Goal: Task Accomplishment & Management: Manage account settings

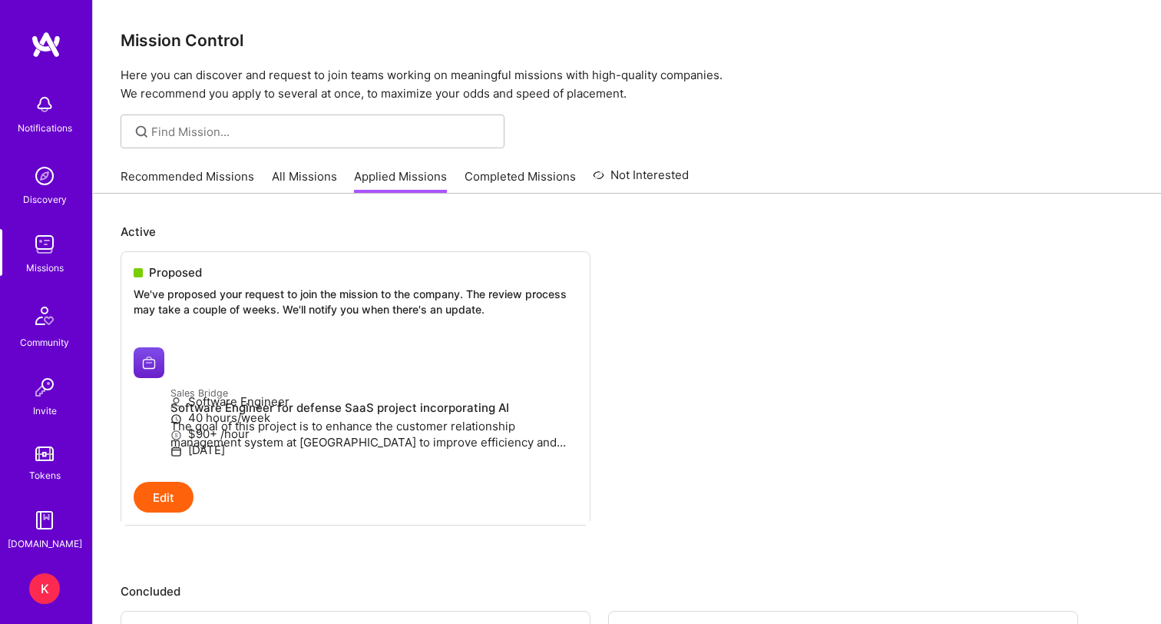
click at [53, 585] on div "K" at bounding box center [44, 588] width 31 height 31
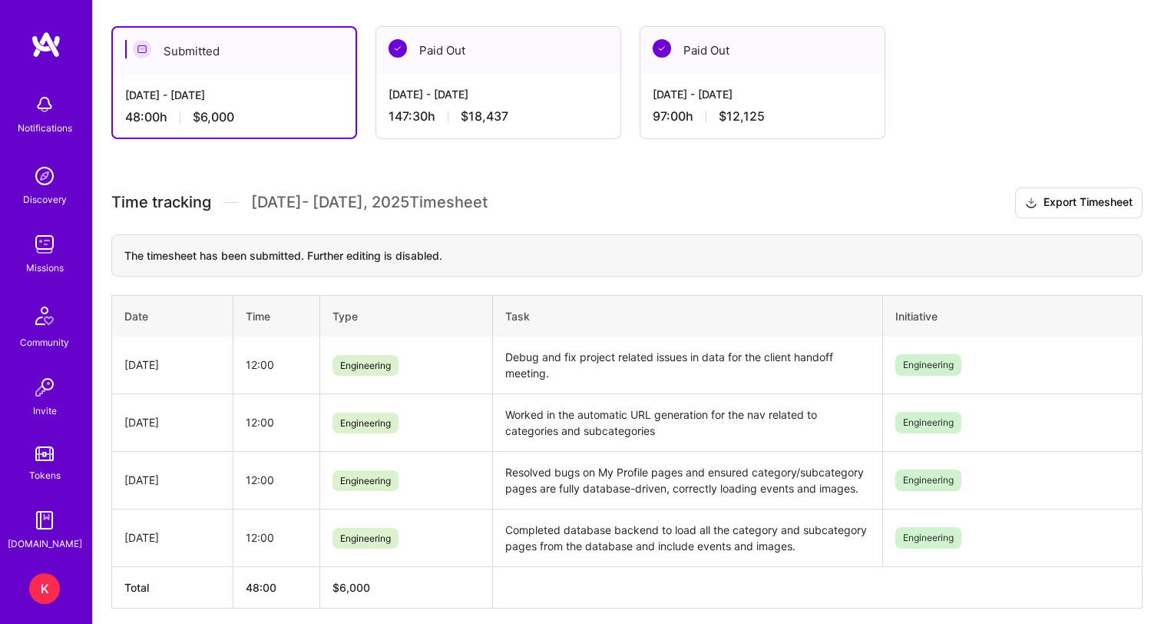
scroll to position [117, 0]
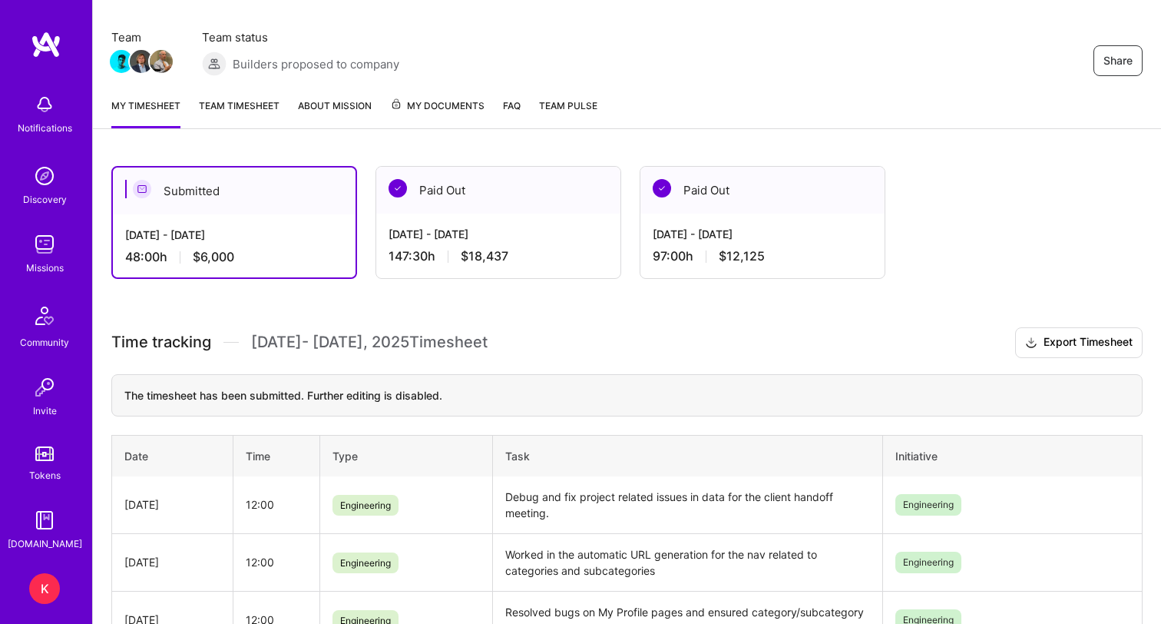
click at [244, 104] on link "Team timesheet" at bounding box center [239, 113] width 81 height 31
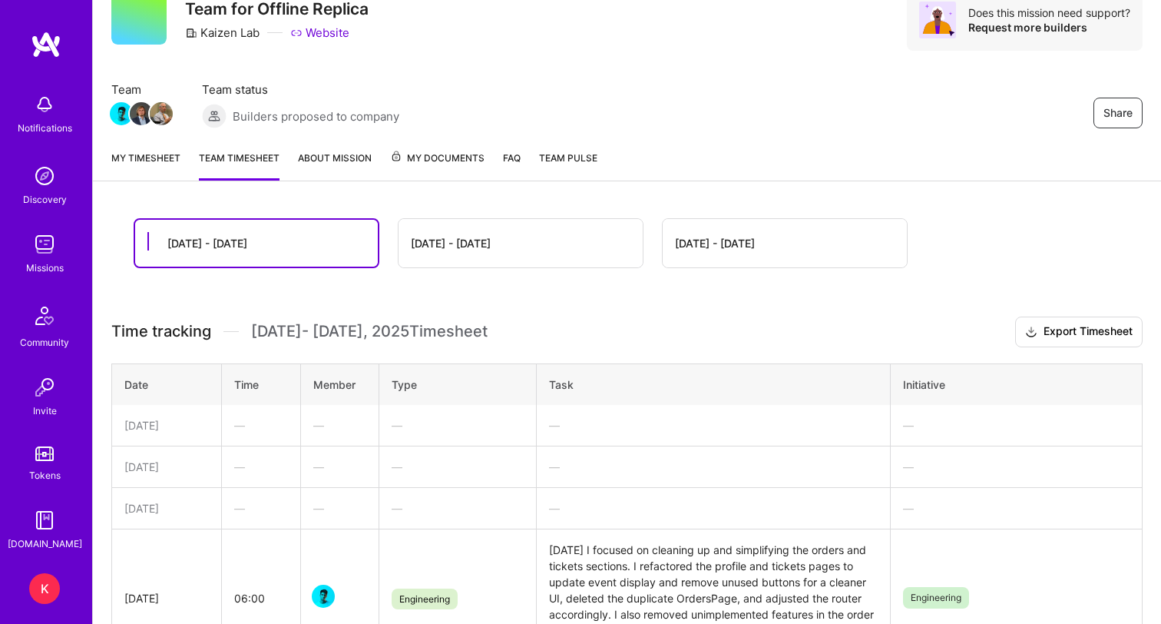
scroll to position [24, 0]
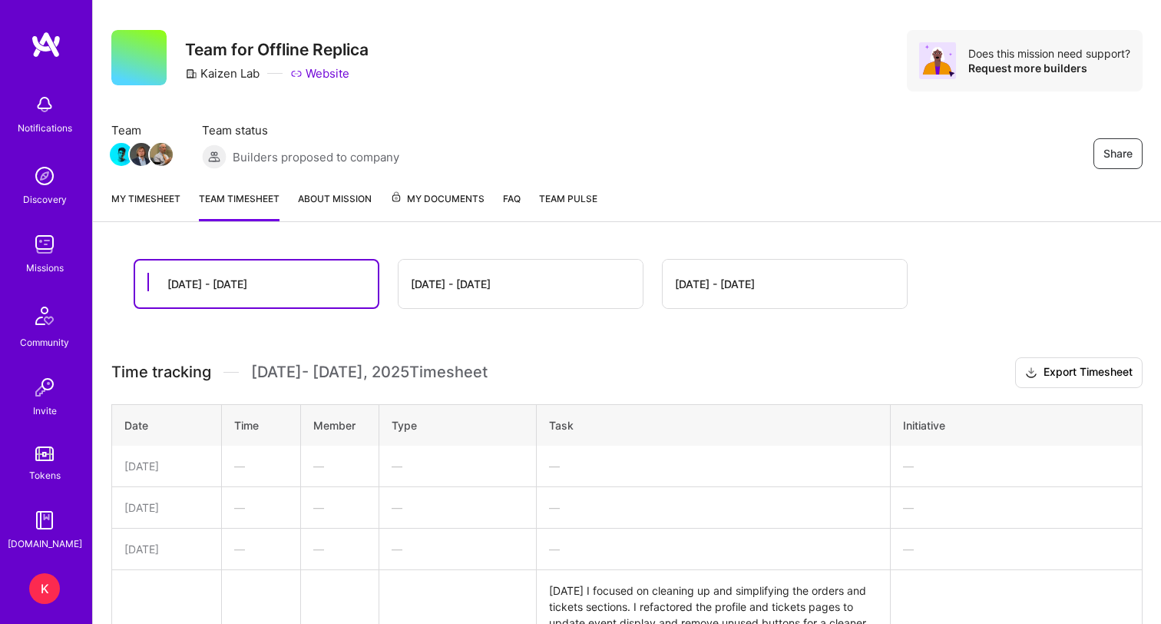
click at [267, 291] on div "[DATE] - [DATE]" at bounding box center [256, 283] width 243 height 47
click at [489, 280] on div "[DATE] - [DATE]" at bounding box center [451, 284] width 80 height 16
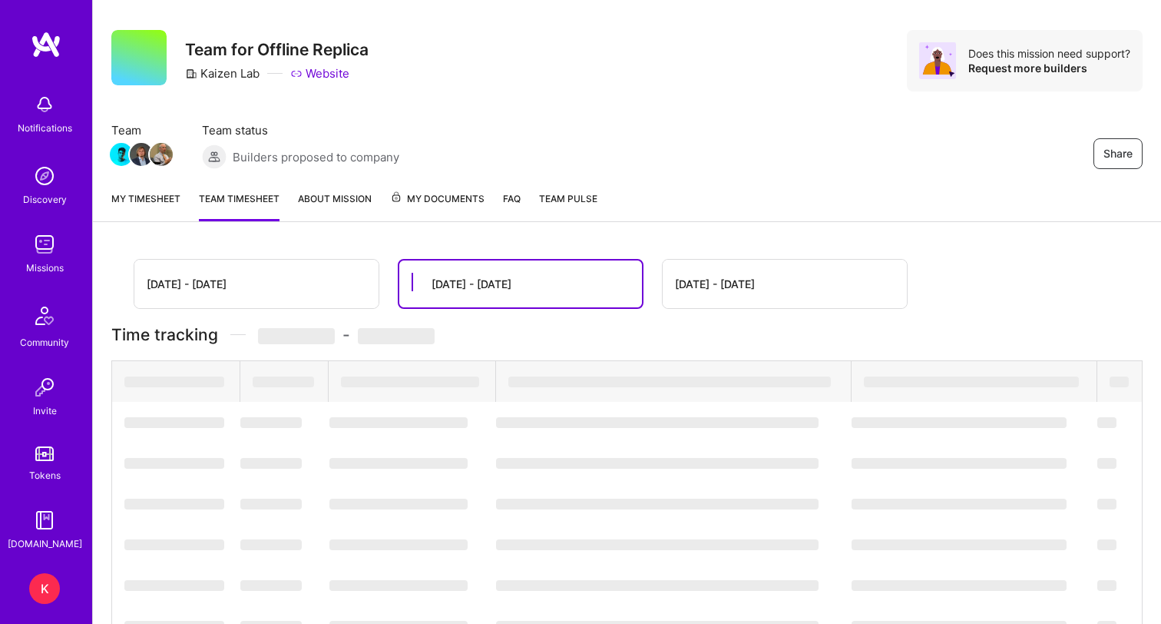
scroll to position [0, 0]
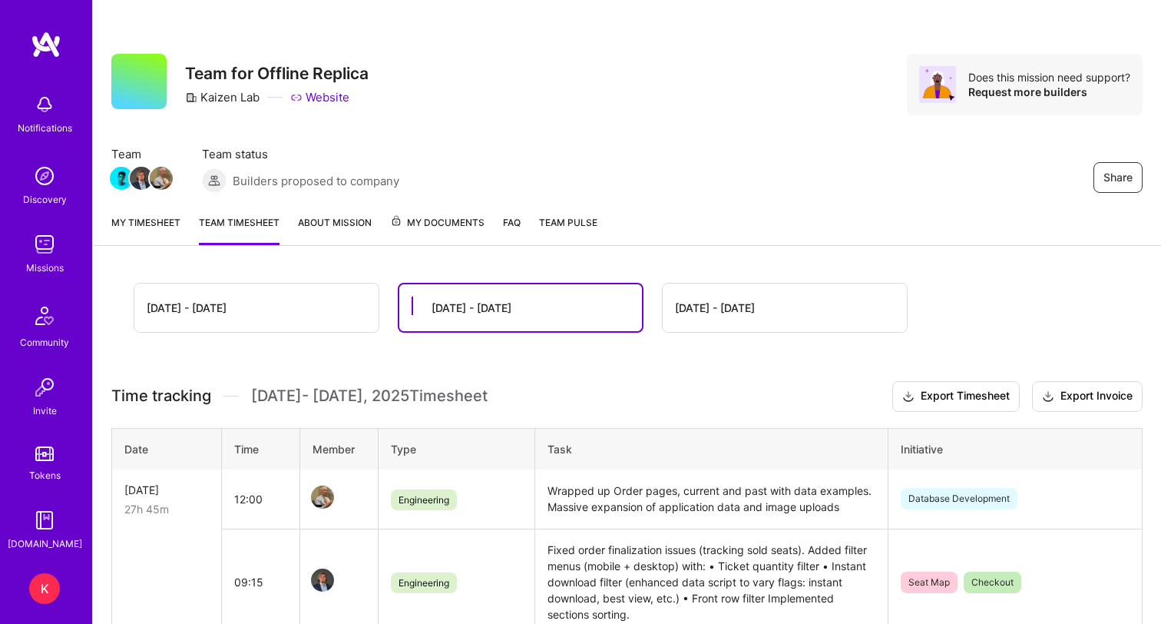
click at [286, 315] on div "[DATE] - [DATE]" at bounding box center [256, 307] width 244 height 48
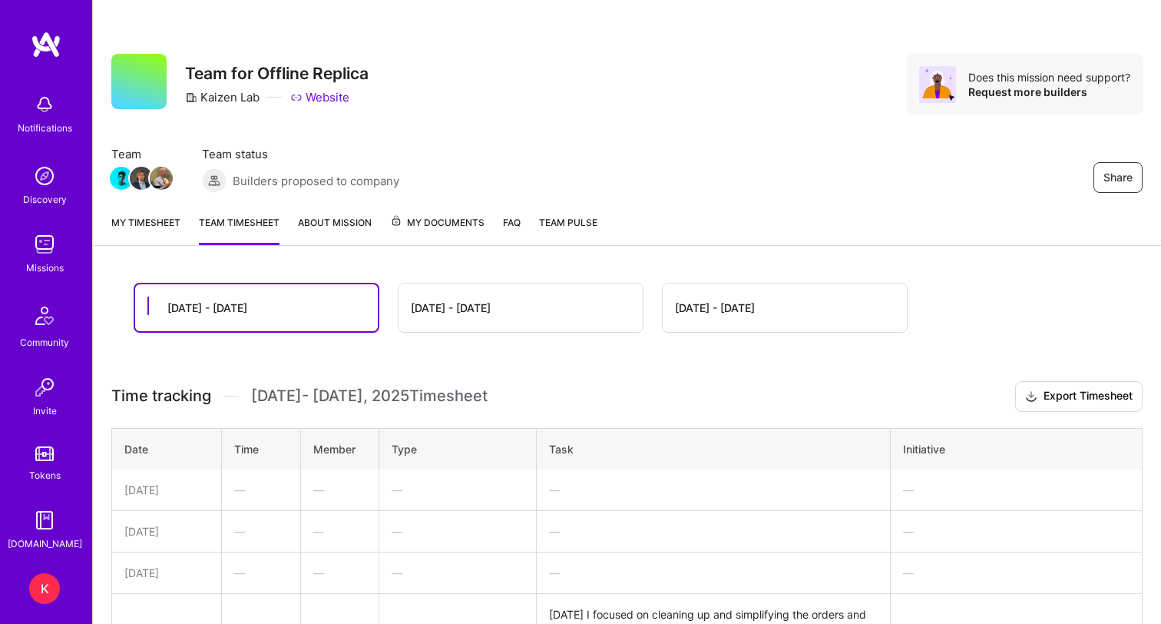
click at [151, 228] on link "My timesheet" at bounding box center [145, 229] width 69 height 31
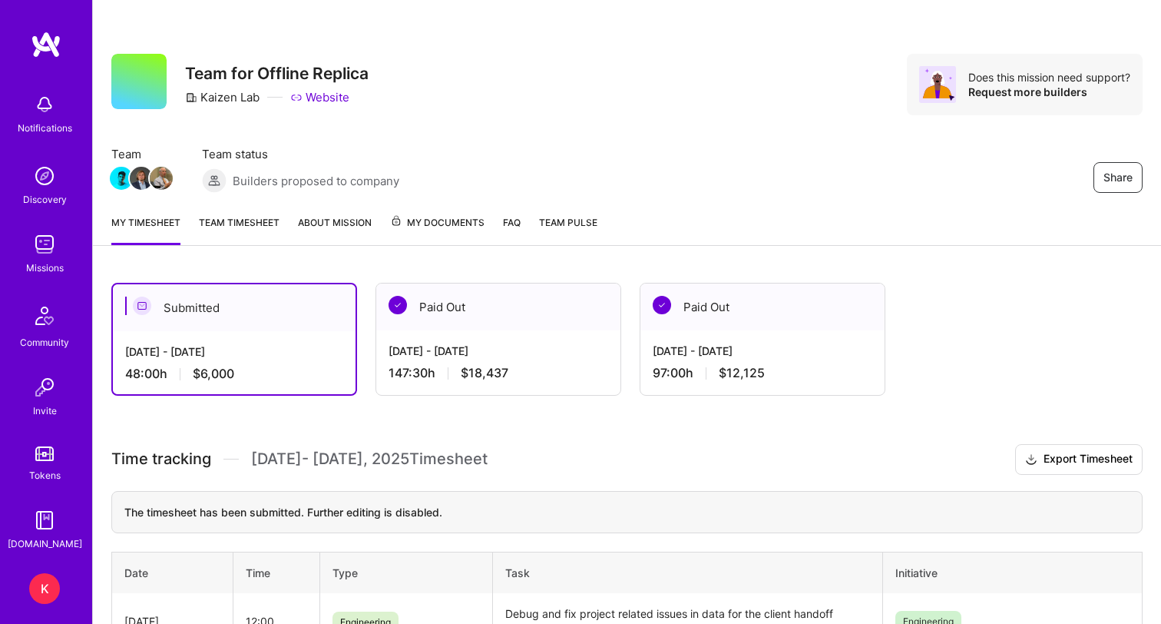
click at [252, 224] on link "Team timesheet" at bounding box center [239, 229] width 81 height 31
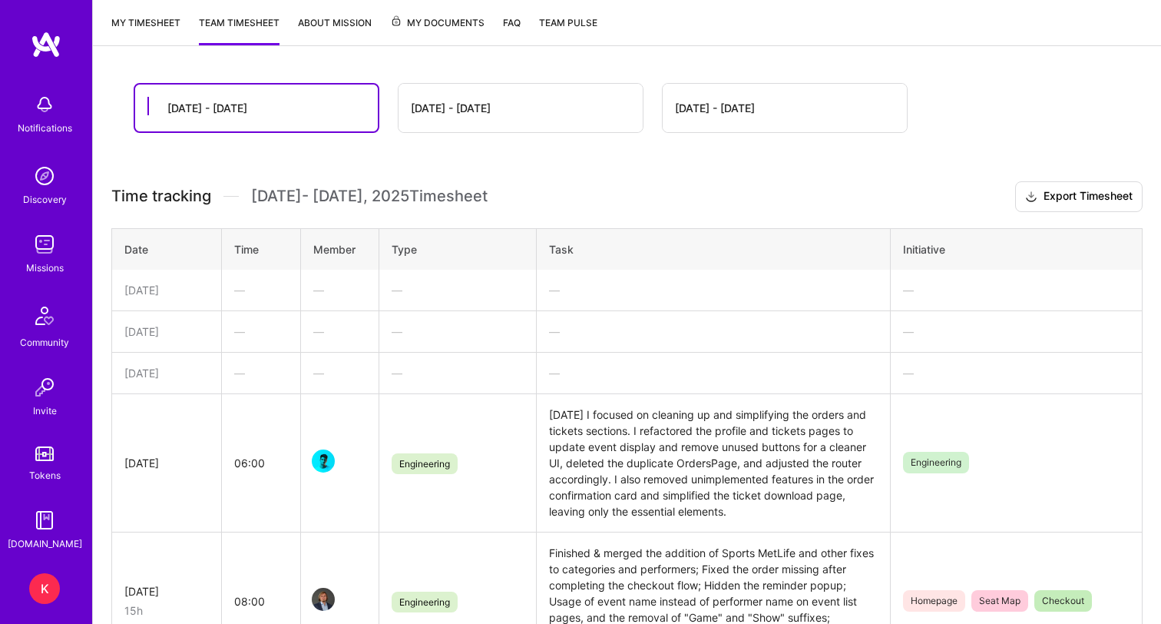
scroll to position [195, 0]
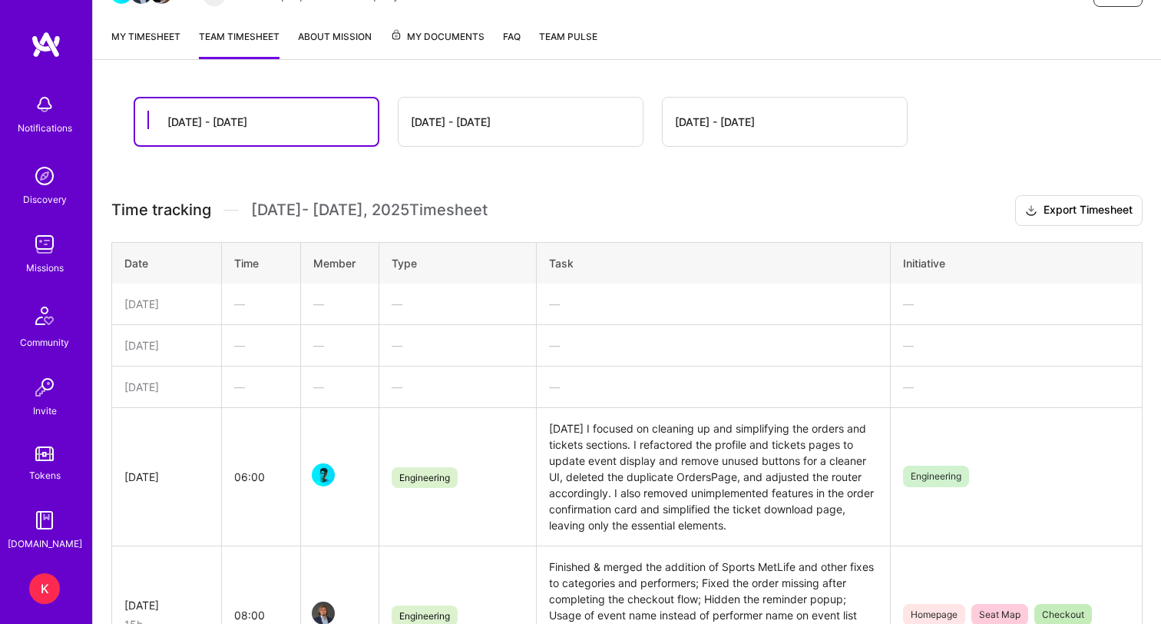
scroll to position [187, 0]
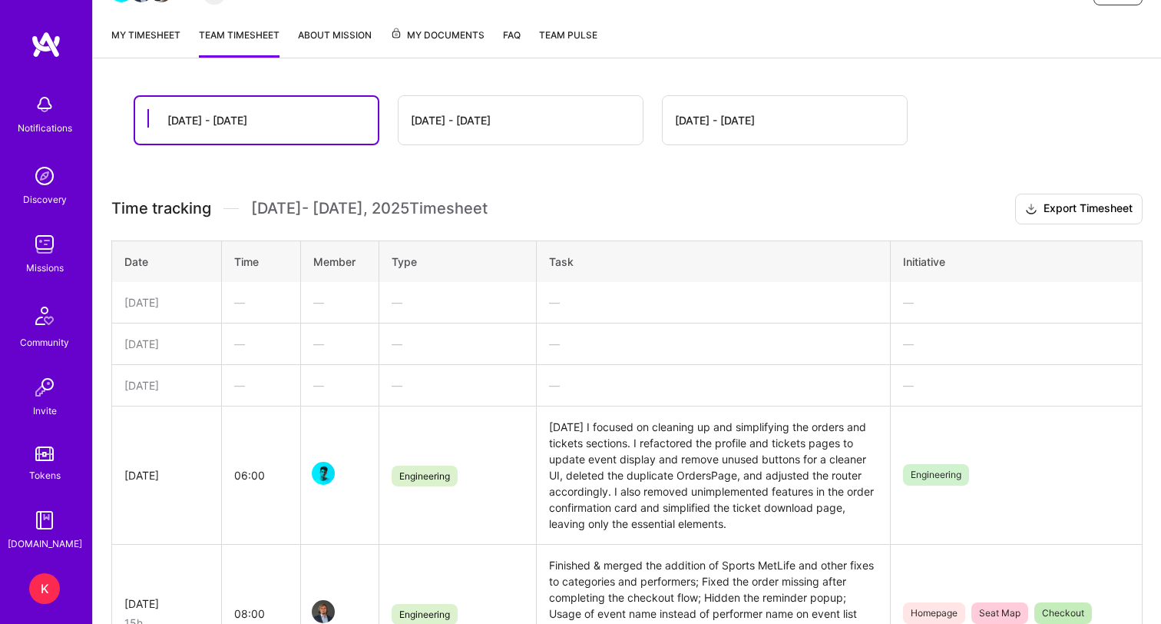
click at [455, 38] on span "My Documents" at bounding box center [437, 35] width 94 height 17
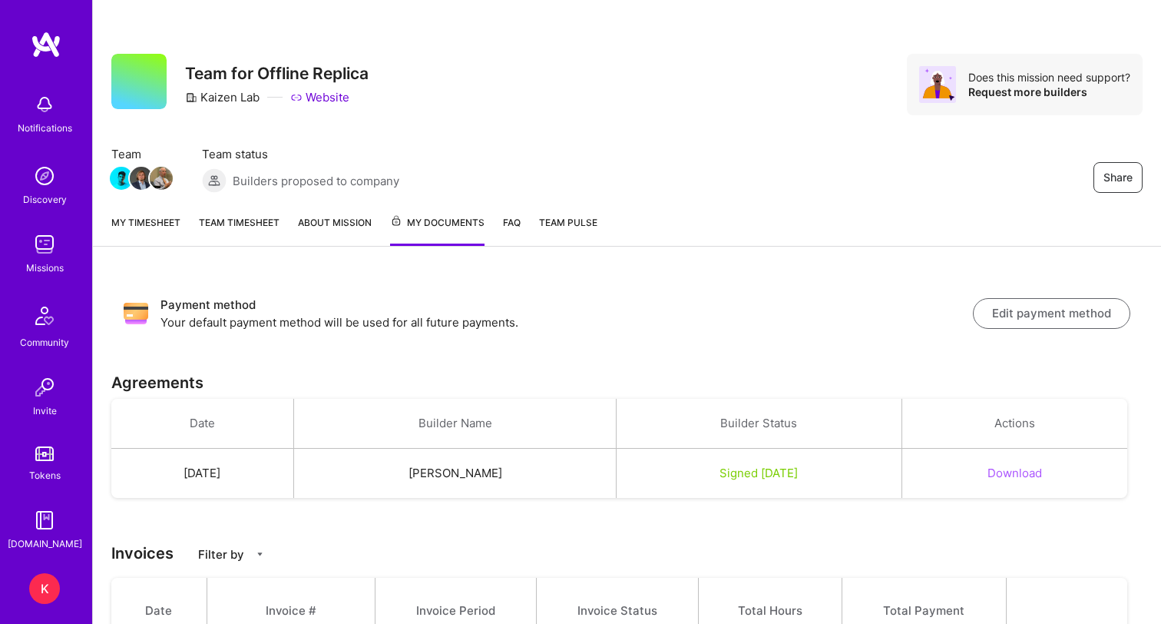
click at [47, 247] on img at bounding box center [44, 244] width 31 height 31
